Goal: Information Seeking & Learning: Compare options

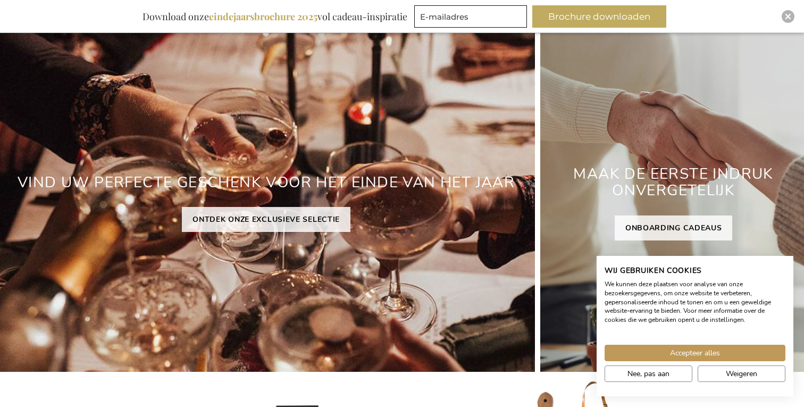
scroll to position [129, 0]
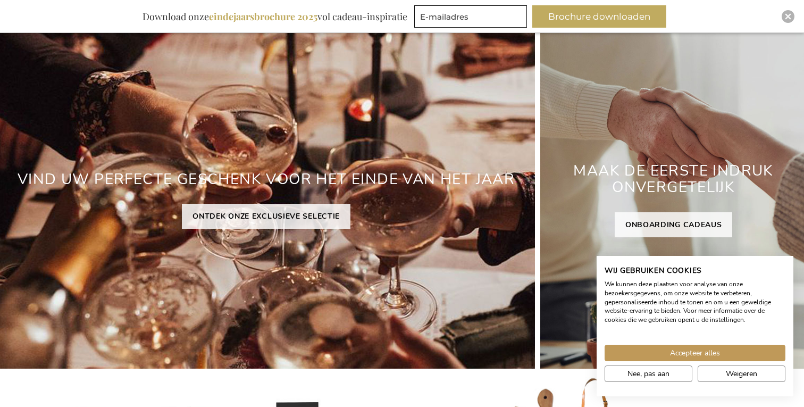
click at [345, 134] on div "VIND UW PERFECTE GESCHENK VOOR HET EINDE VAN HET JAAR ONTDEK ONZE EXCLUSIEVE SE…" at bounding box center [265, 195] width 537 height 345
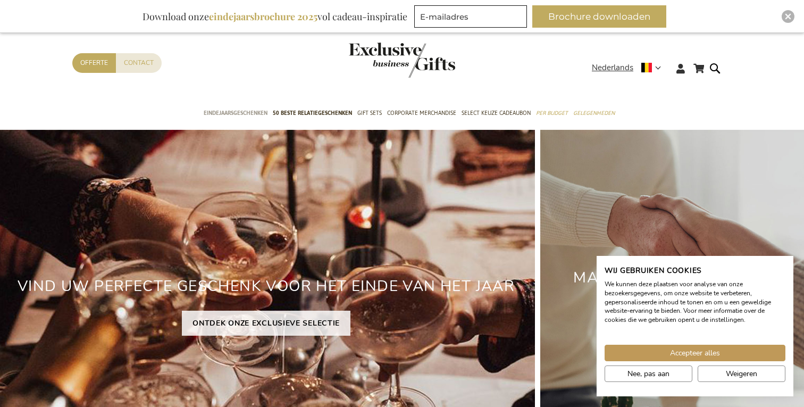
scroll to position [26, 0]
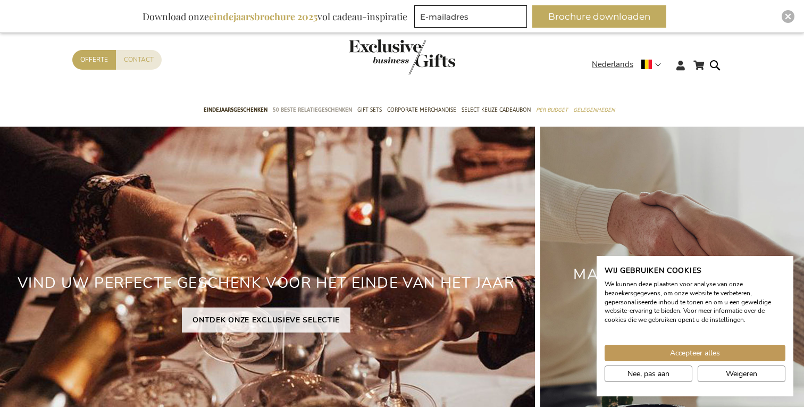
click at [304, 110] on span "50 beste relatiegeschenken" at bounding box center [312, 109] width 79 height 11
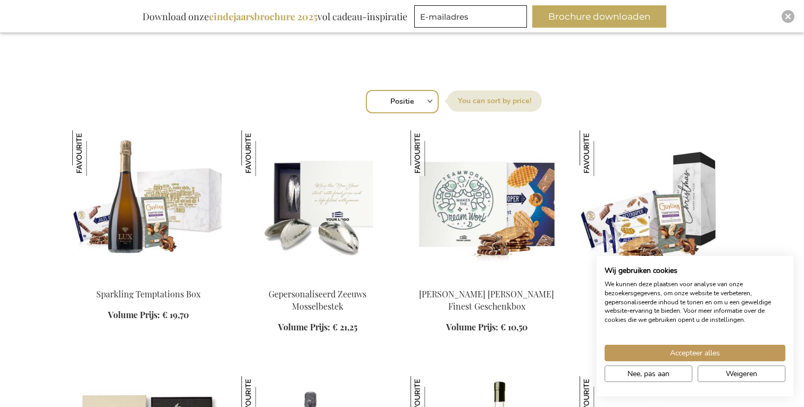
scroll to position [365, 0]
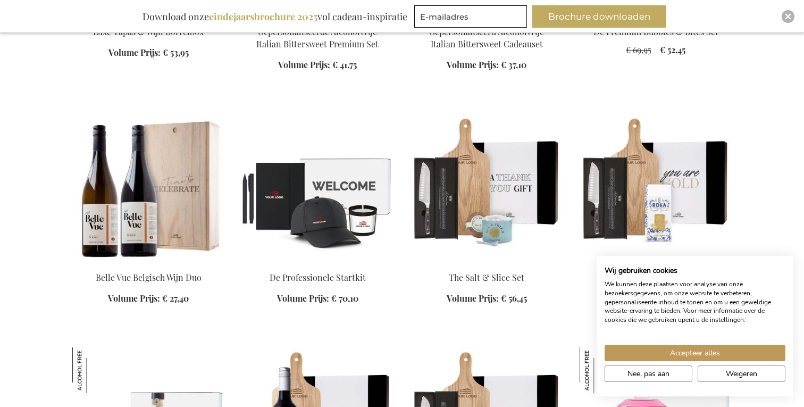
scroll to position [2307, 0]
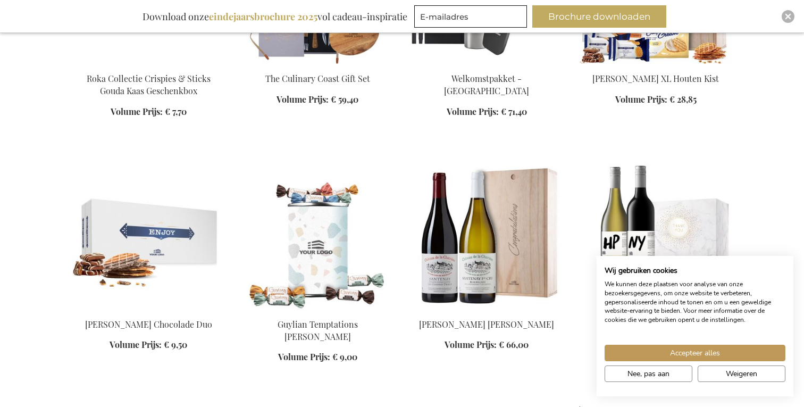
scroll to position [3950, 0]
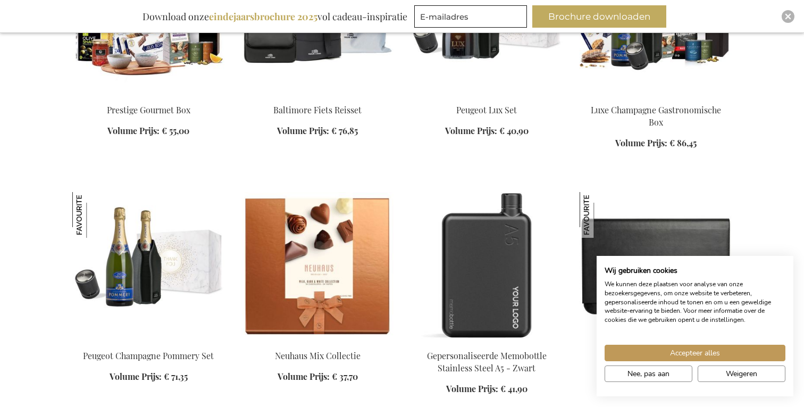
scroll to position [5175, 0]
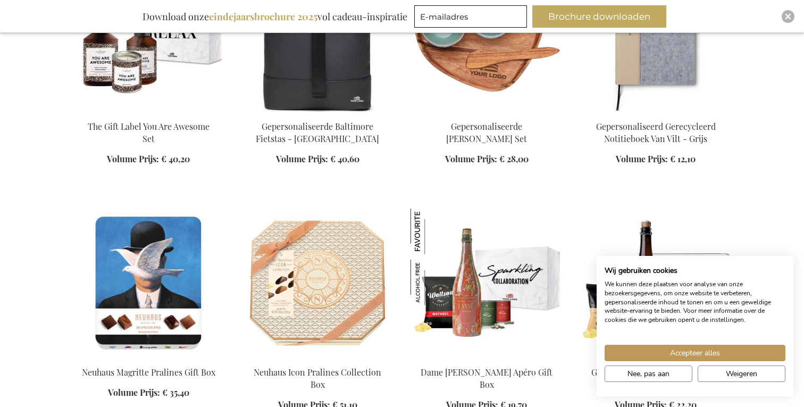
scroll to position [5917, 0]
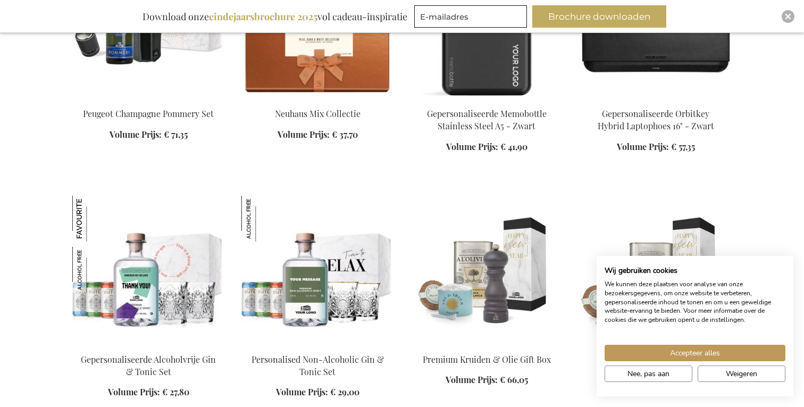
scroll to position [5385, 0]
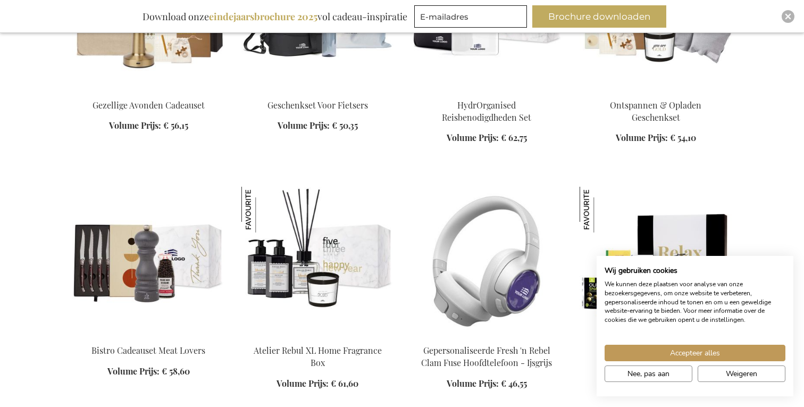
scroll to position [4659, 0]
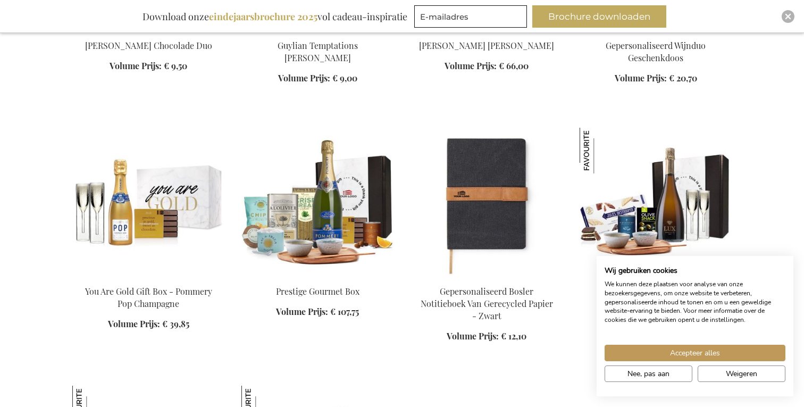
scroll to position [4218, 0]
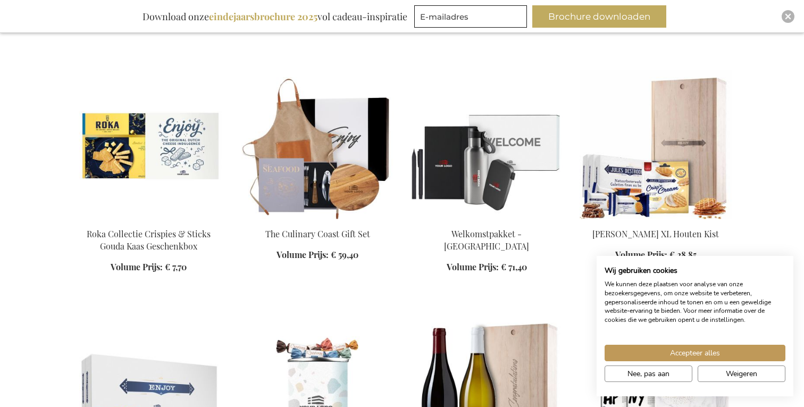
scroll to position [3789, 0]
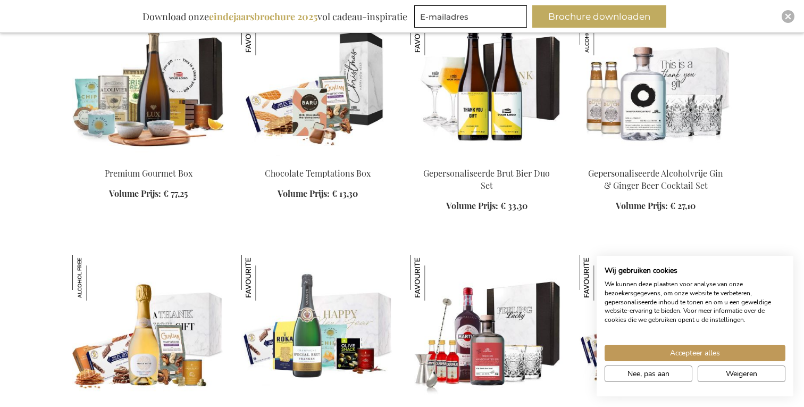
scroll to position [1695, 0]
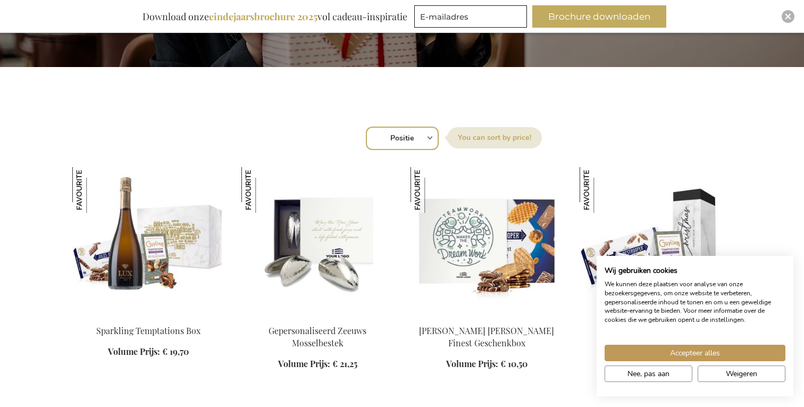
scroll to position [31, 0]
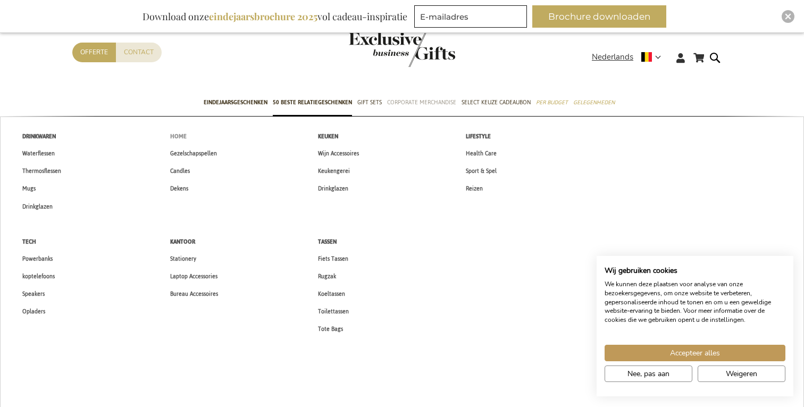
click at [174, 138] on span "Home" at bounding box center [178, 136] width 16 height 11
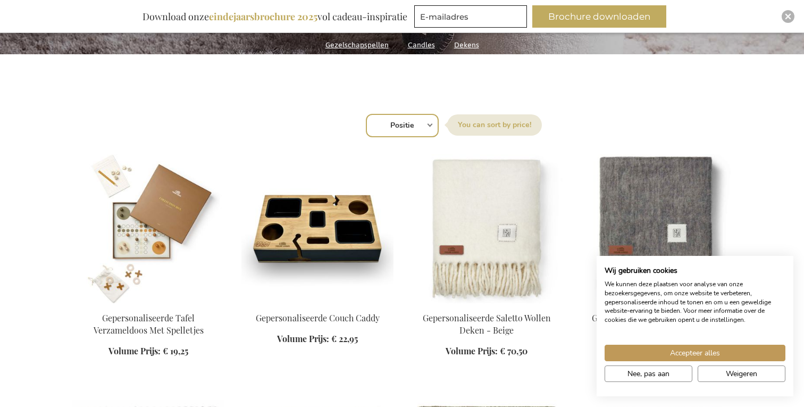
scroll to position [469, 0]
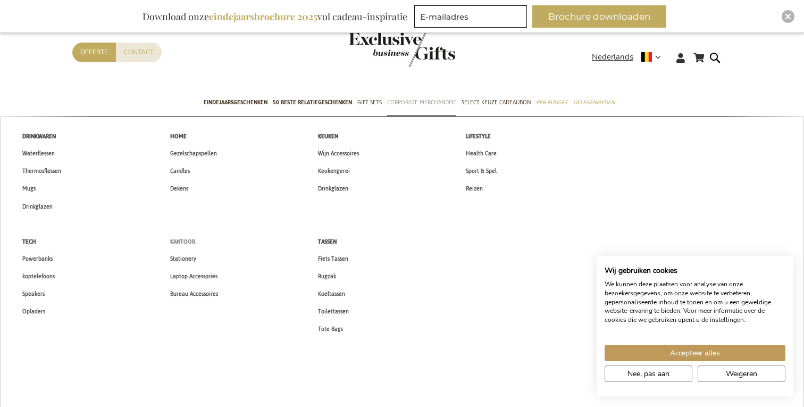
click at [188, 241] on span "Kantoor" at bounding box center [182, 241] width 25 height 11
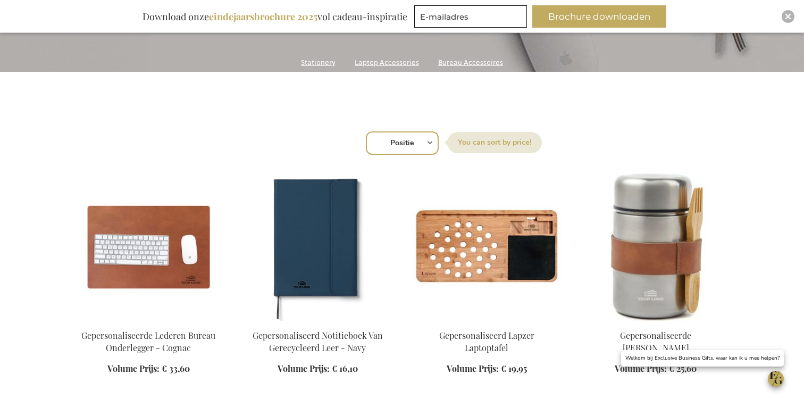
scroll to position [353, 0]
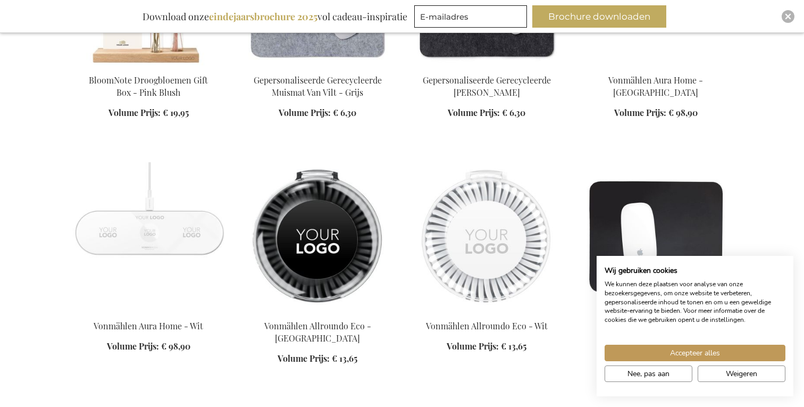
scroll to position [3073, 0]
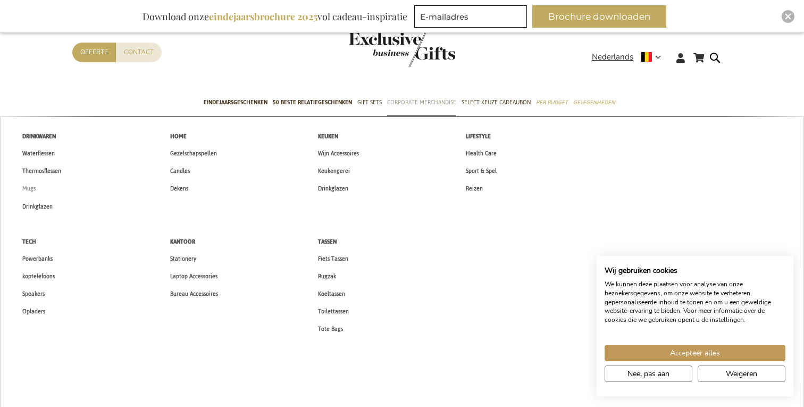
click at [29, 186] on span "Mugs" at bounding box center [28, 188] width 13 height 11
click at [203, 292] on span "Bureau Accessoires" at bounding box center [194, 293] width 48 height 11
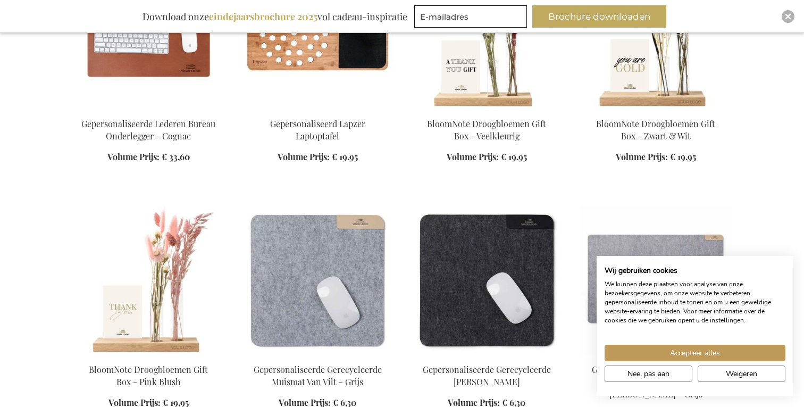
scroll to position [503, 0]
